Goal: Task Accomplishment & Management: Complete application form

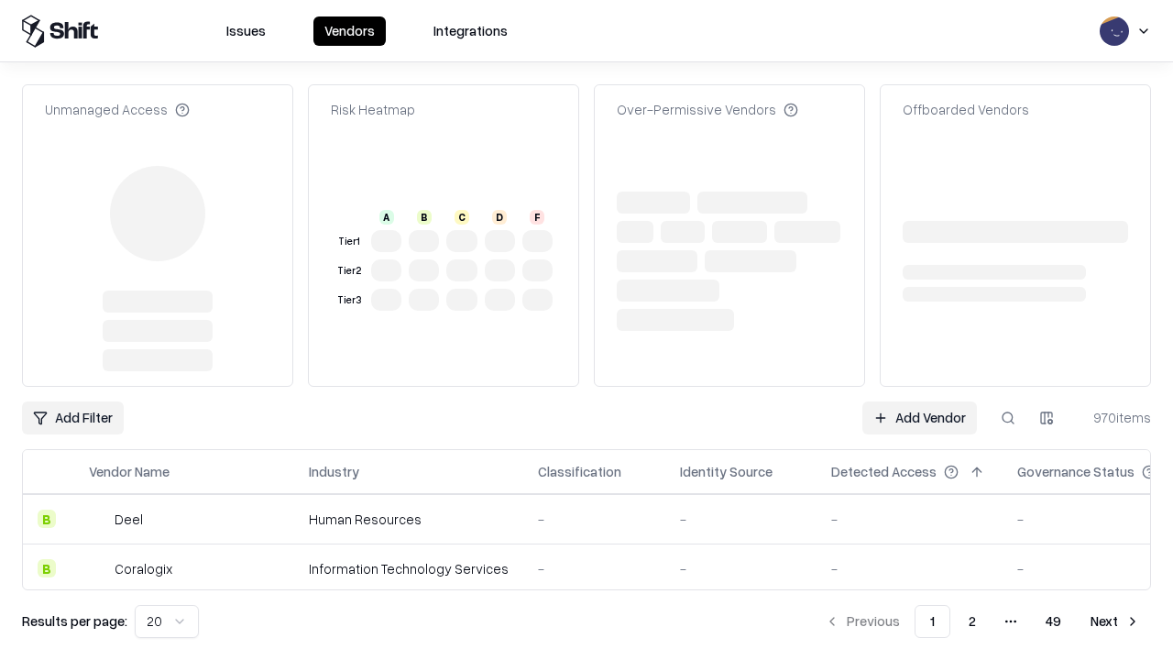
click at [920, 402] on link "Add Vendor" at bounding box center [920, 418] width 115 height 33
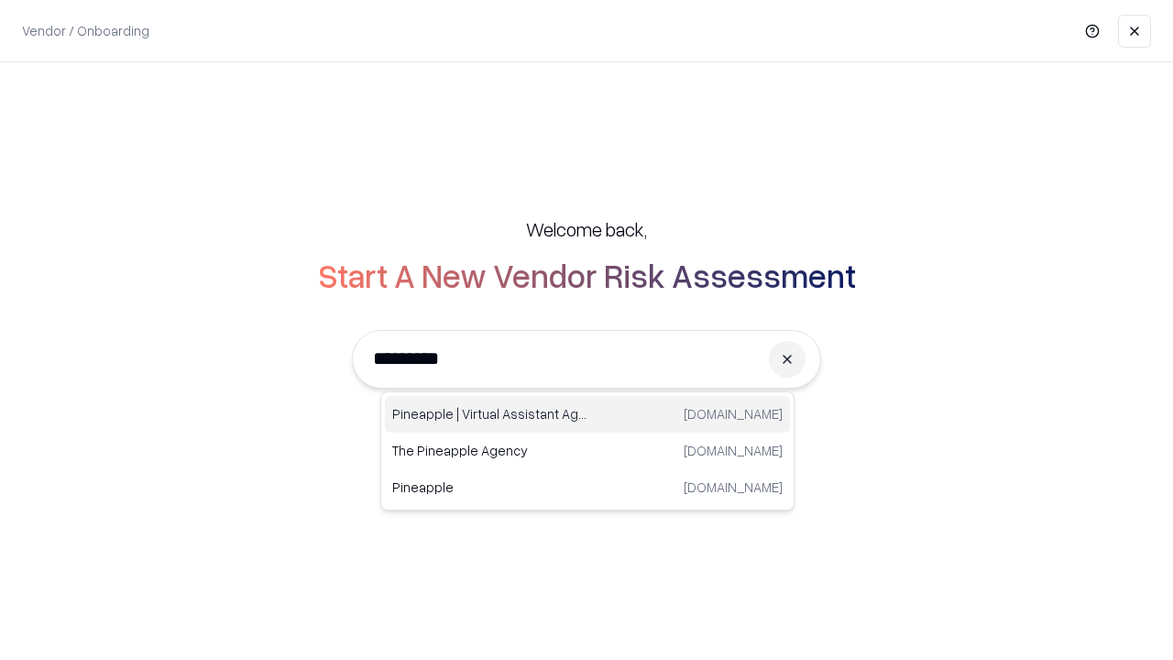
click at [588, 414] on div "Pineapple | Virtual Assistant Agency [DOMAIN_NAME]" at bounding box center [587, 414] width 405 height 37
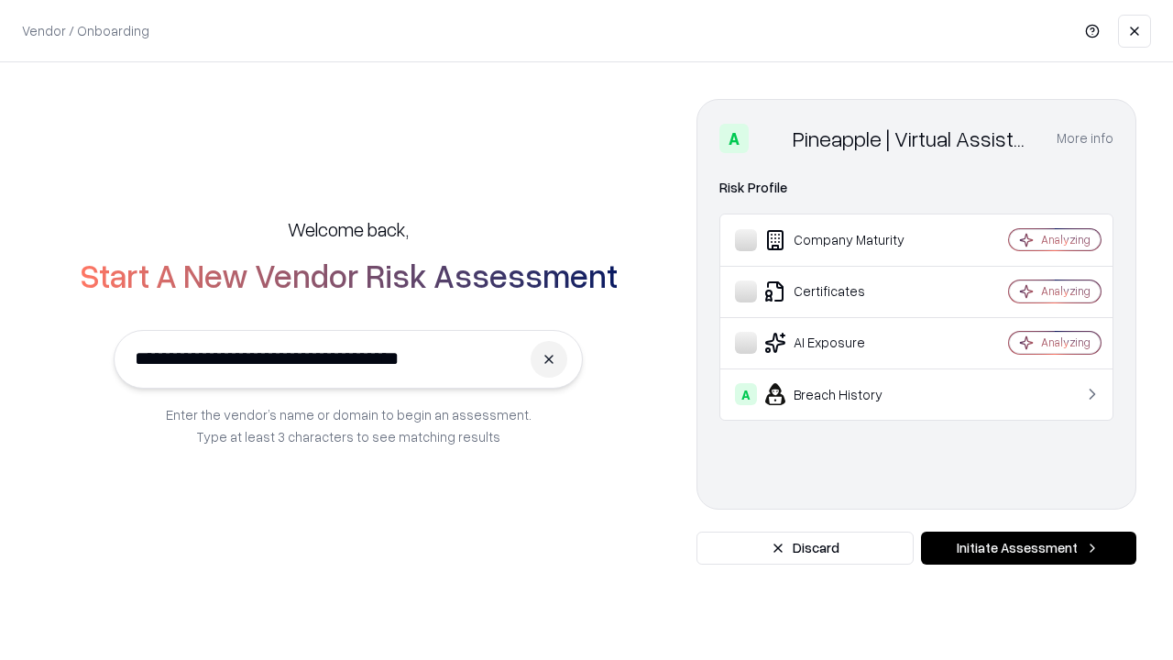
type input "**********"
click at [1029, 548] on button "Initiate Assessment" at bounding box center [1028, 548] width 215 height 33
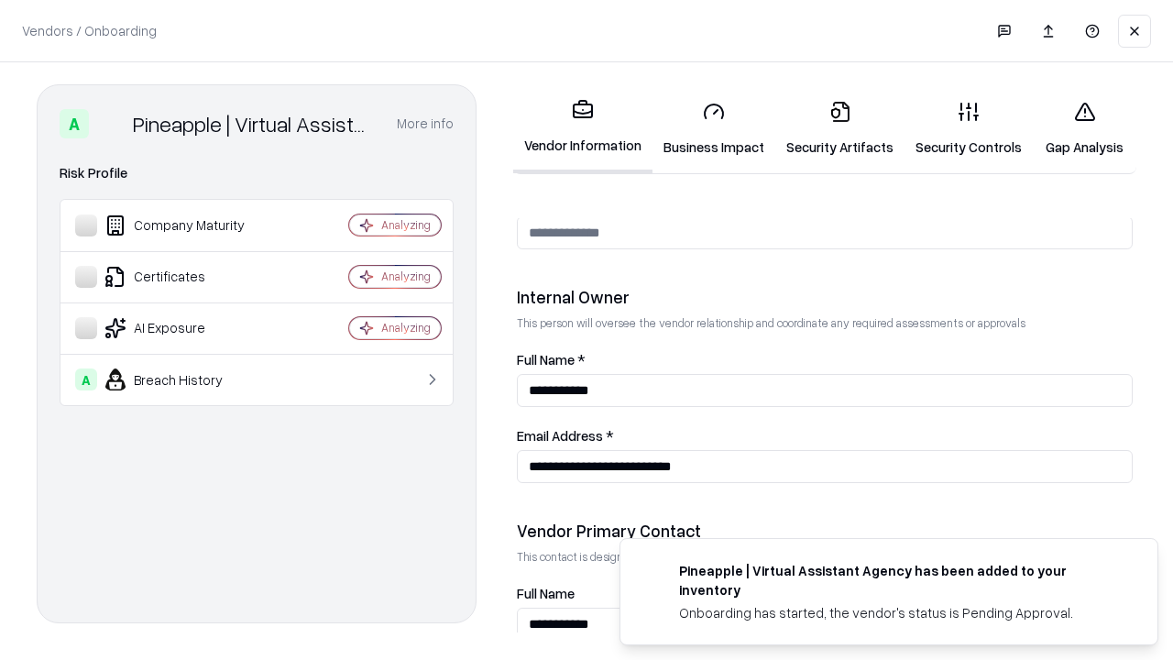
scroll to position [950, 0]
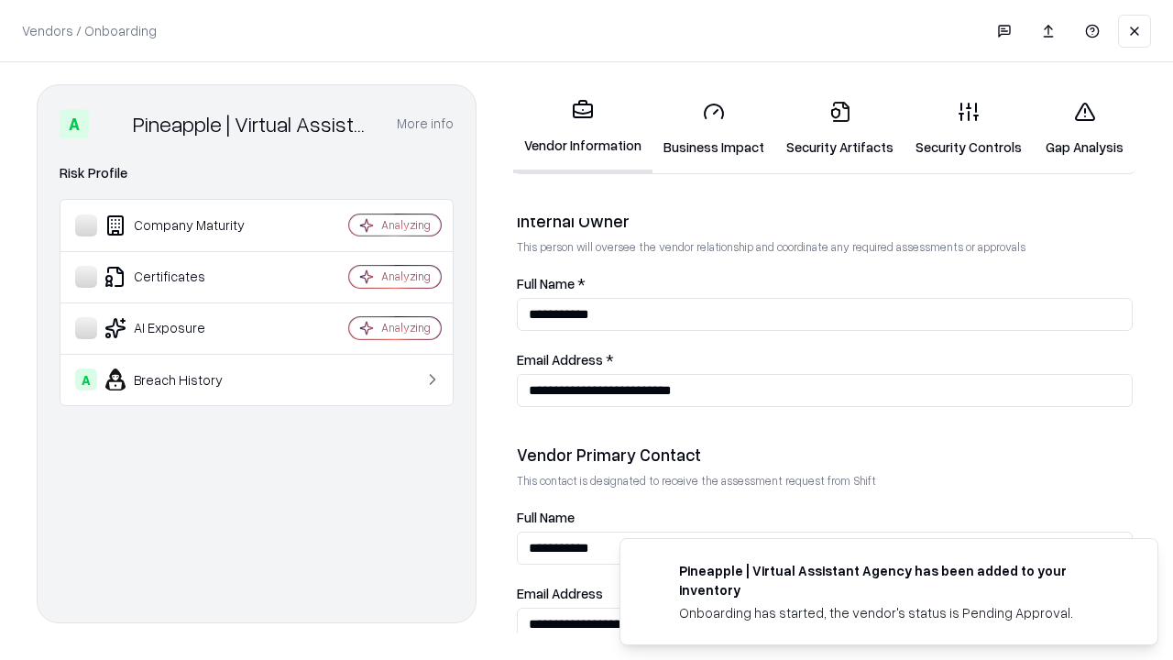
click at [714, 128] on link "Business Impact" at bounding box center [714, 128] width 123 height 85
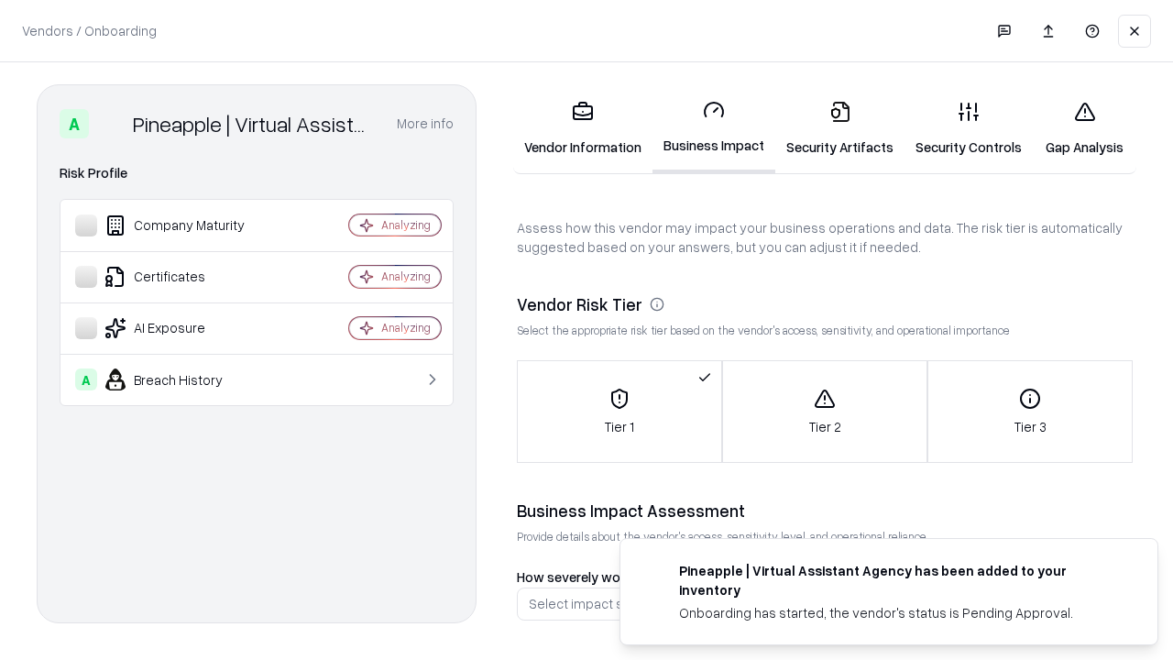
click at [840, 128] on link "Security Artifacts" at bounding box center [840, 128] width 129 height 85
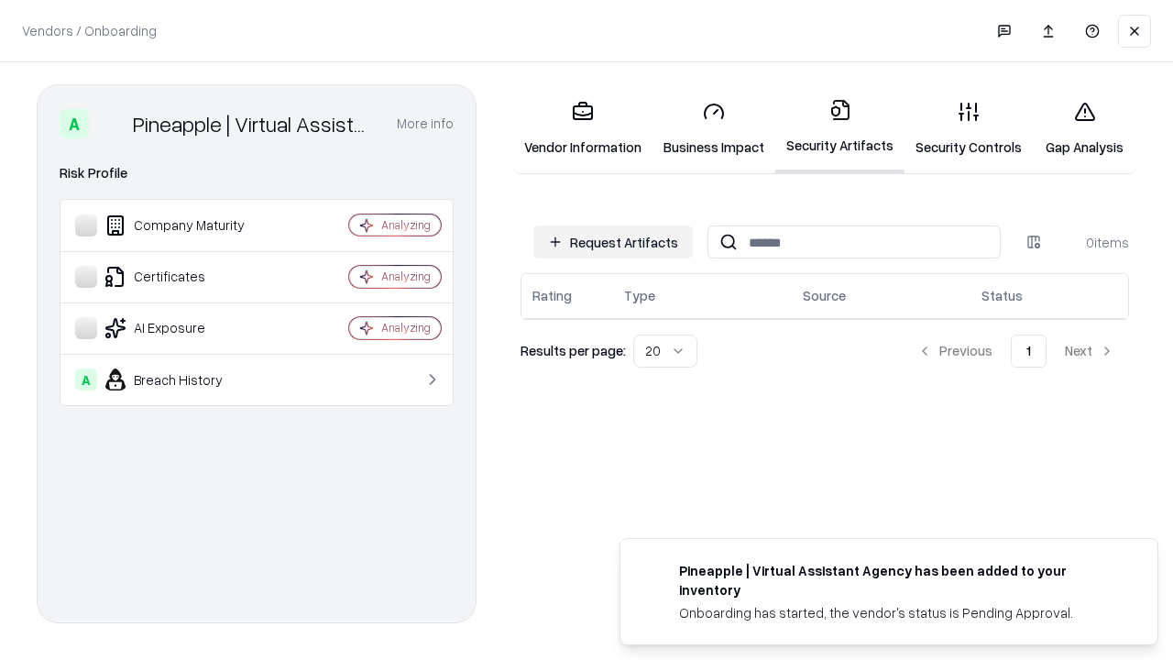
click at [613, 242] on button "Request Artifacts" at bounding box center [614, 242] width 160 height 33
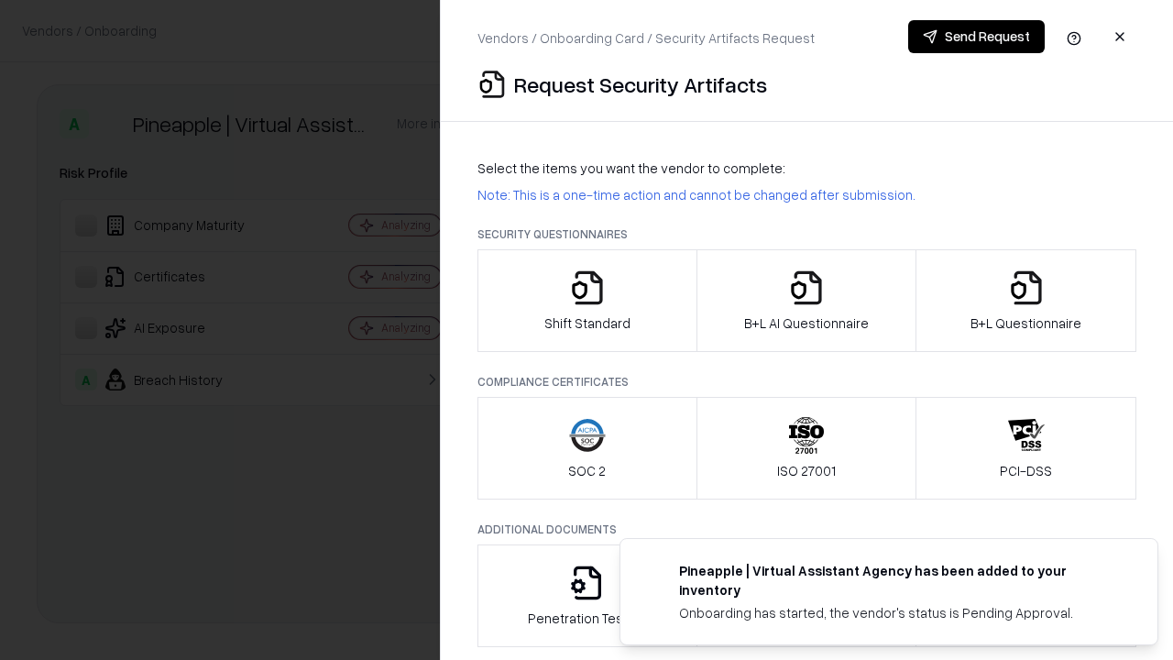
click at [587, 301] on icon "button" at bounding box center [587, 288] width 37 height 37
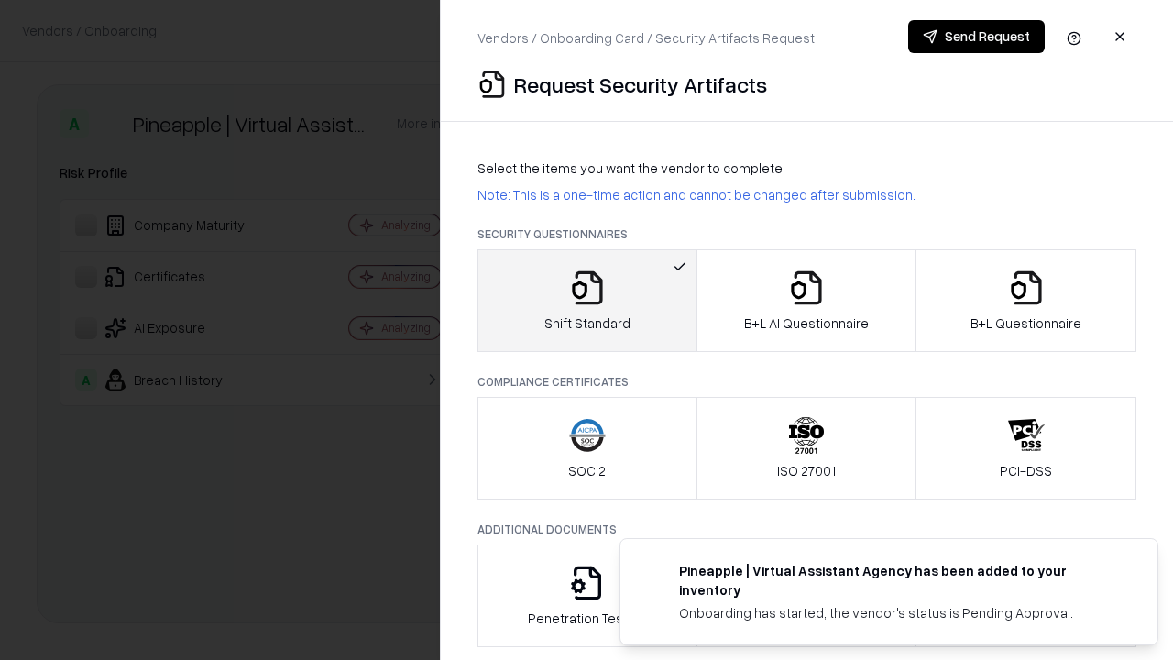
click at [976, 37] on button "Send Request" at bounding box center [977, 36] width 137 height 33
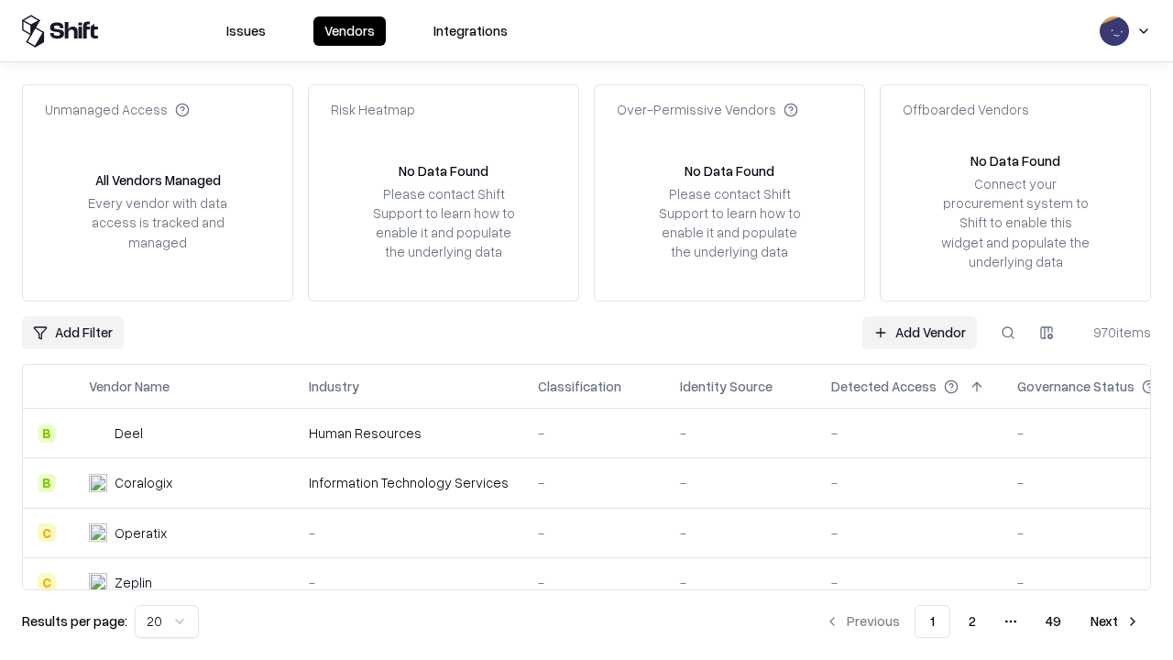
click at [1008, 332] on button at bounding box center [1008, 332] width 33 height 33
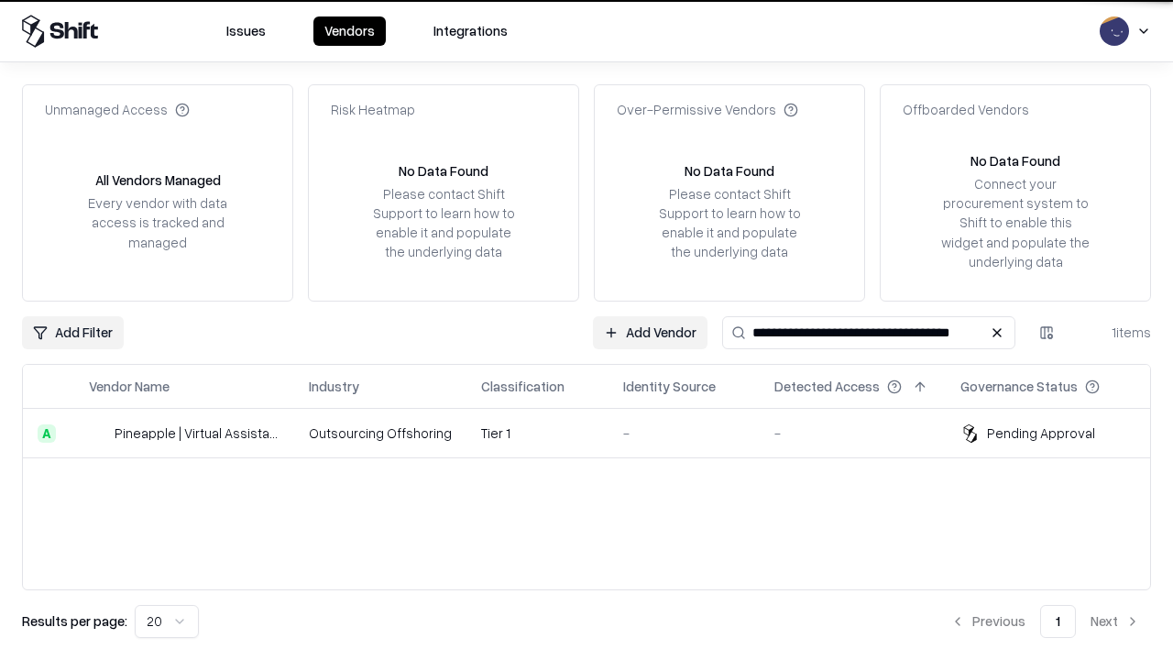
type input "**********"
click at [598, 433] on td "Tier 1" at bounding box center [538, 434] width 142 height 50
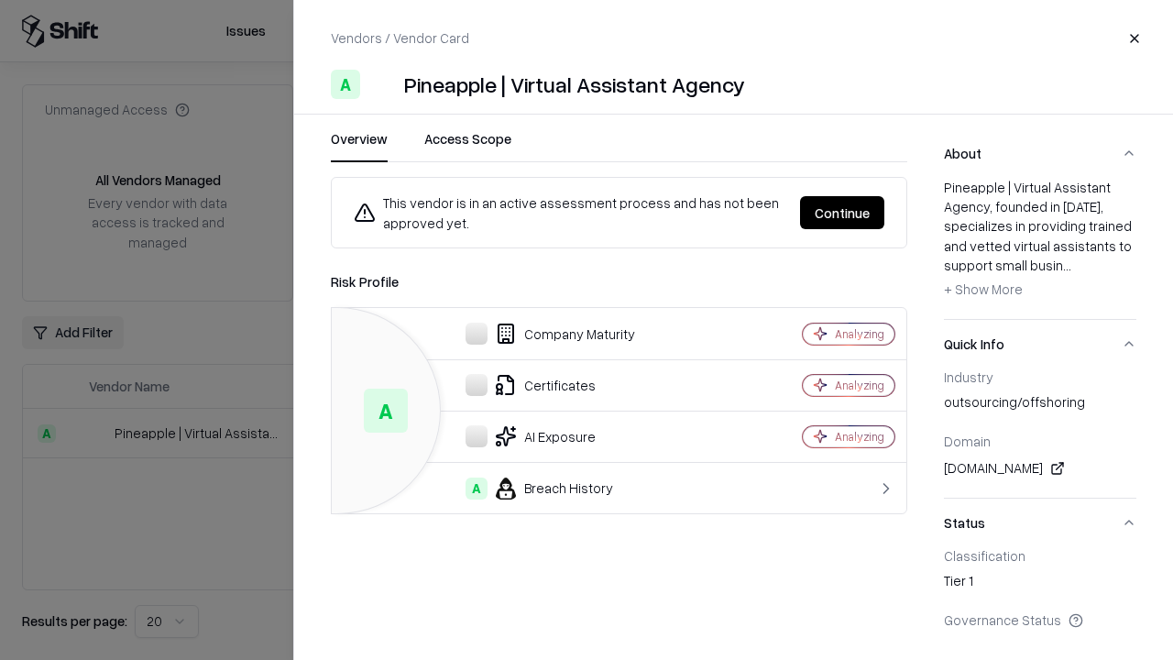
click at [842, 213] on button "Continue" at bounding box center [842, 212] width 84 height 33
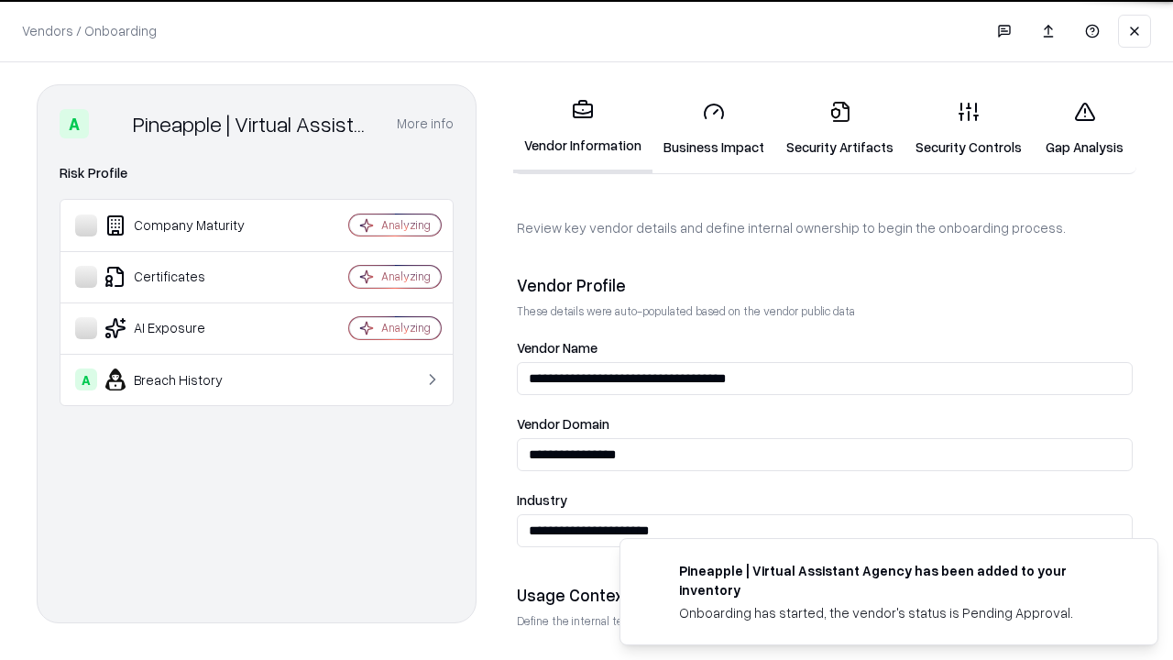
click at [840, 128] on link "Security Artifacts" at bounding box center [840, 128] width 129 height 85
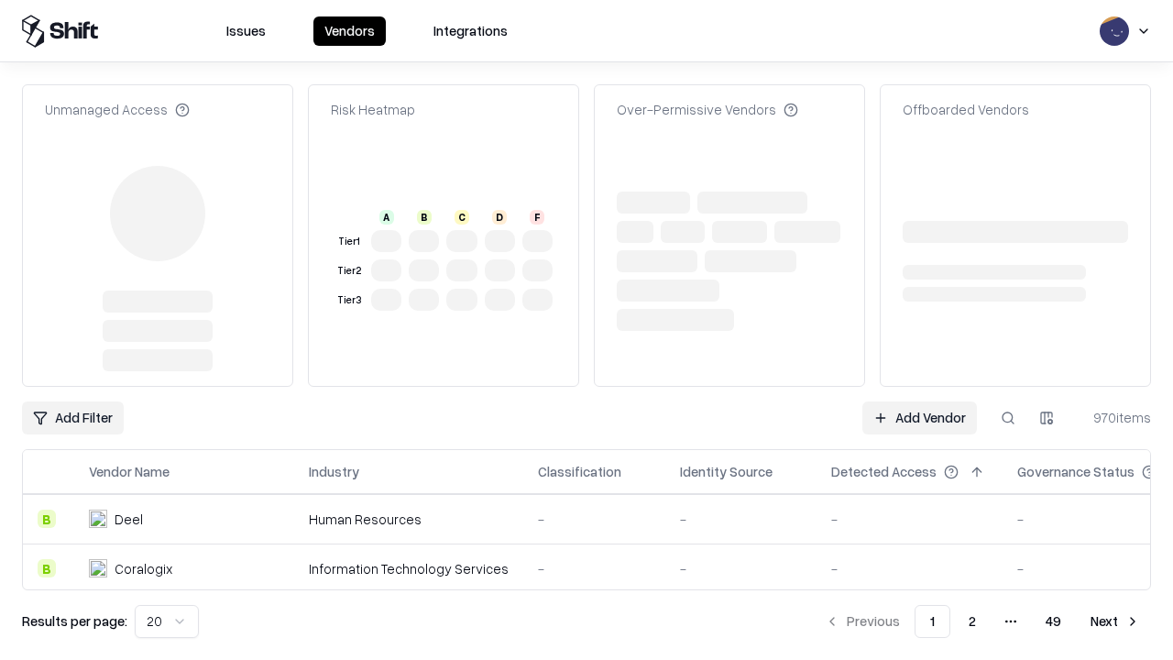
click at [920, 418] on link "Add Vendor" at bounding box center [920, 418] width 115 height 33
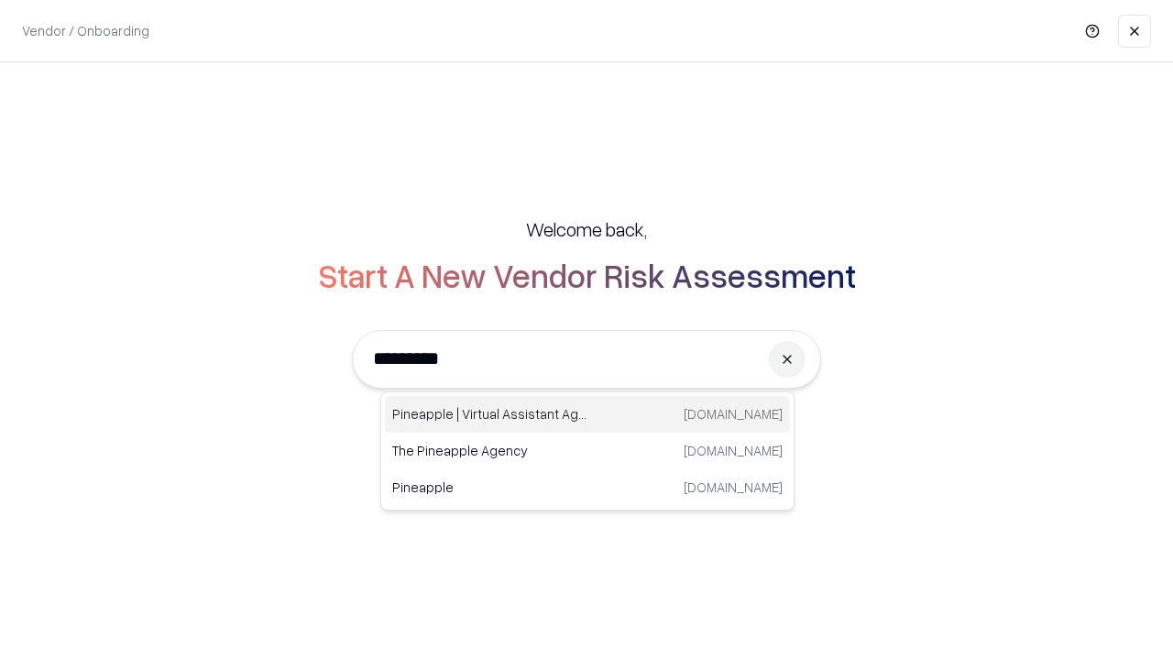
click at [588, 414] on div "Pineapple | Virtual Assistant Agency [DOMAIN_NAME]" at bounding box center [587, 414] width 405 height 37
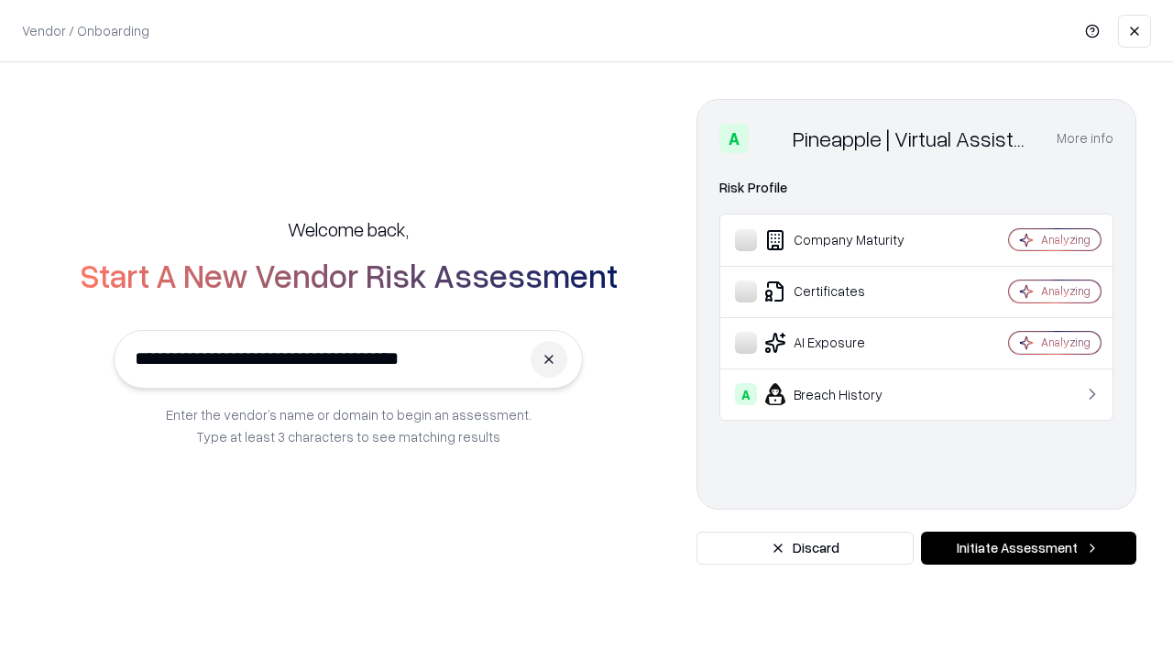
type input "**********"
click at [1029, 548] on button "Initiate Assessment" at bounding box center [1028, 548] width 215 height 33
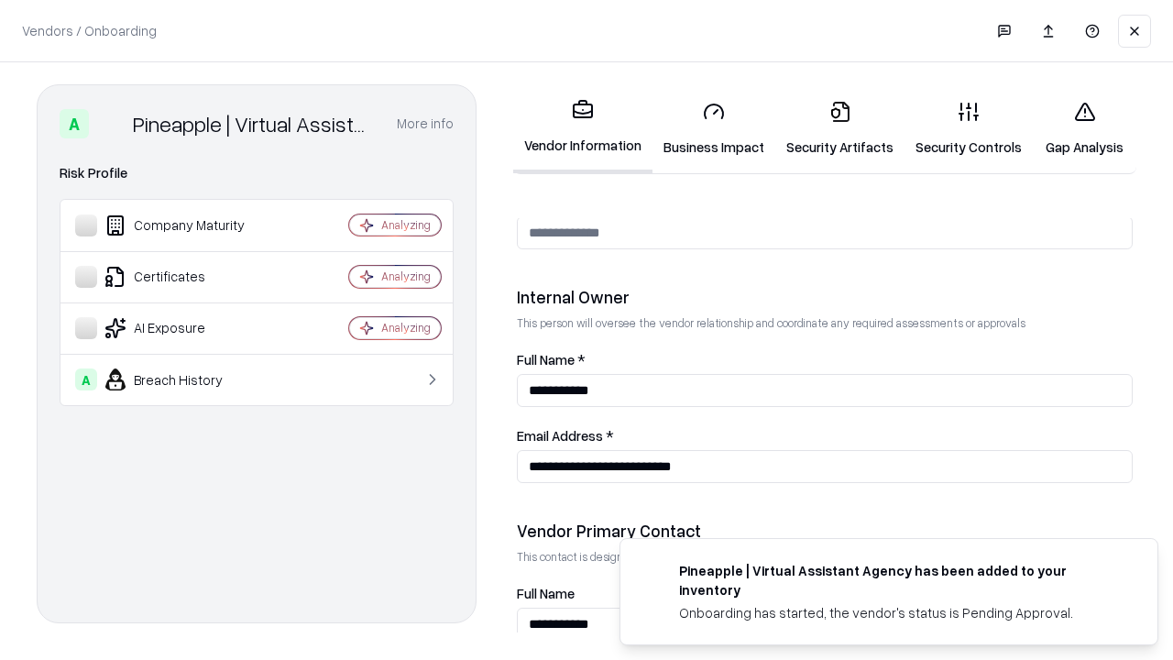
scroll to position [950, 0]
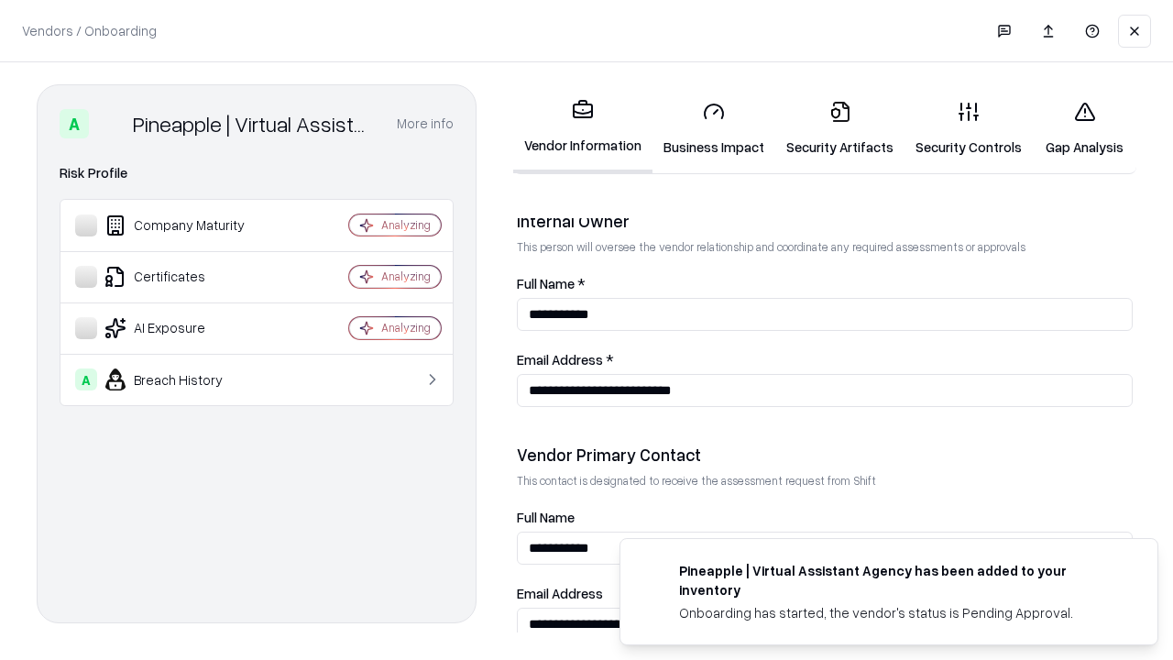
click at [1085, 128] on link "Gap Analysis" at bounding box center [1085, 128] width 104 height 85
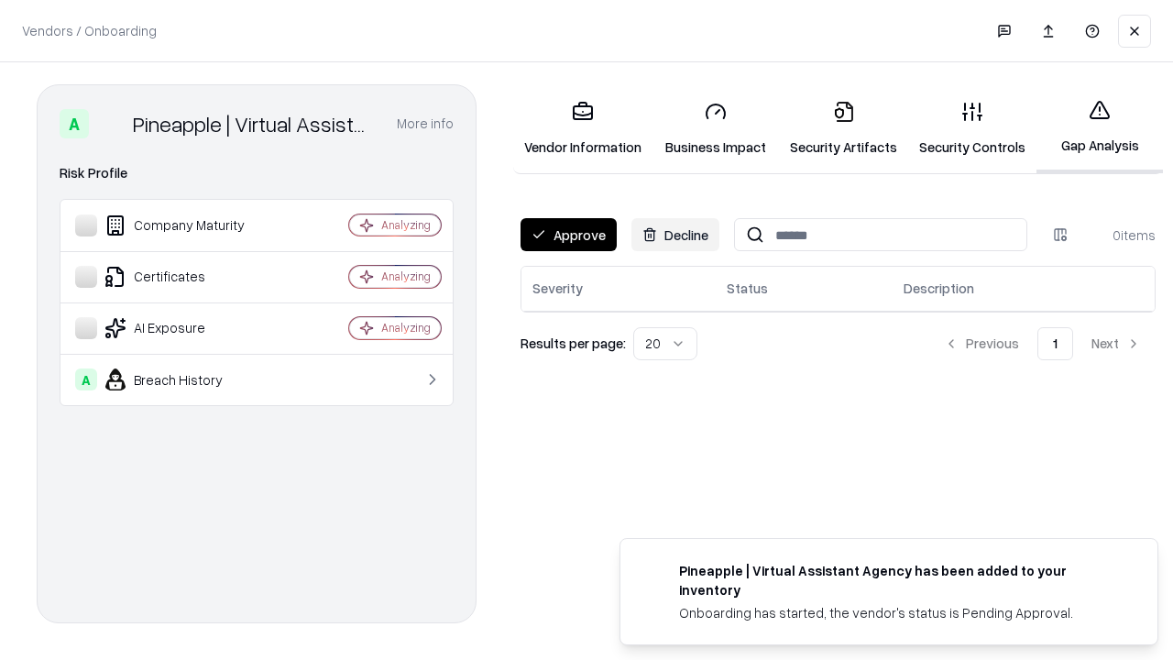
click at [568, 235] on button "Approve" at bounding box center [569, 234] width 96 height 33
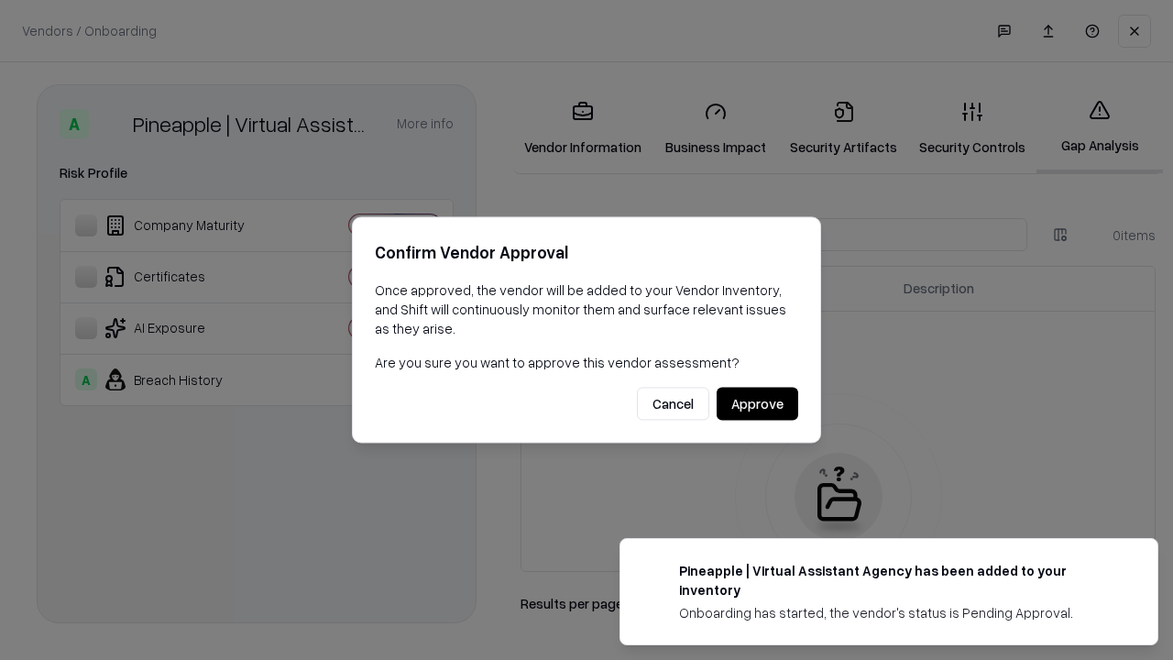
click at [757, 403] on button "Approve" at bounding box center [758, 404] width 82 height 33
